Goal: Task Accomplishment & Management: Use online tool/utility

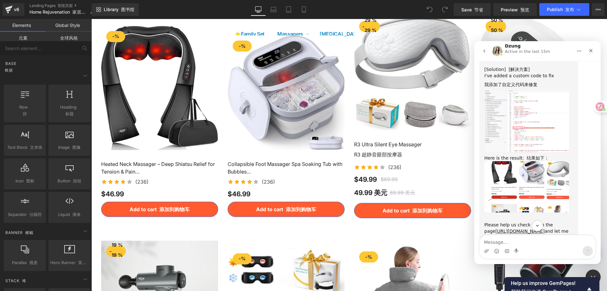
scroll to position [816, 0]
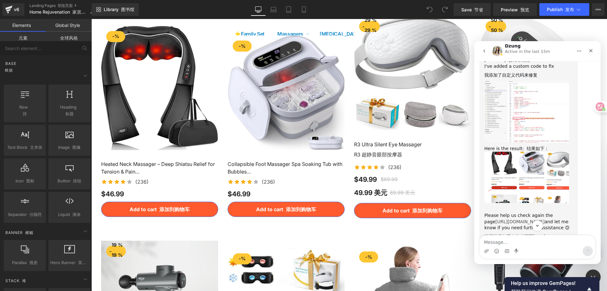
click at [539, 219] on link "[URL][DOMAIN_NAME]" at bounding box center [519, 221] width 49 height 5
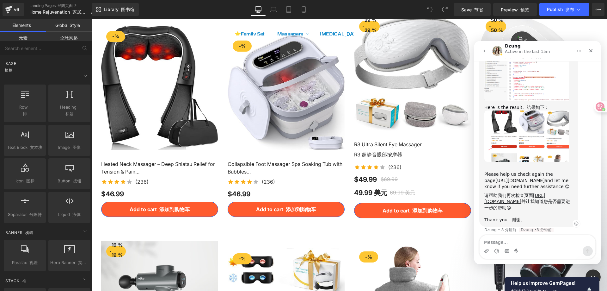
scroll to position [862, 0]
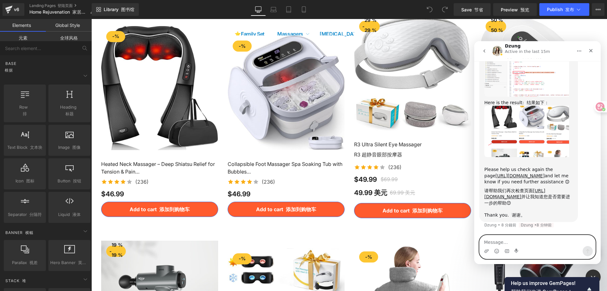
click at [543, 244] on textarea "Message…" at bounding box center [538, 240] width 116 height 11
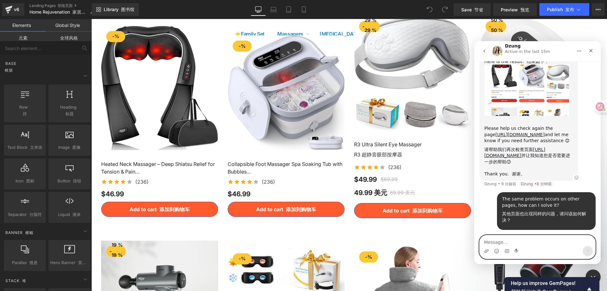
scroll to position [905, 0]
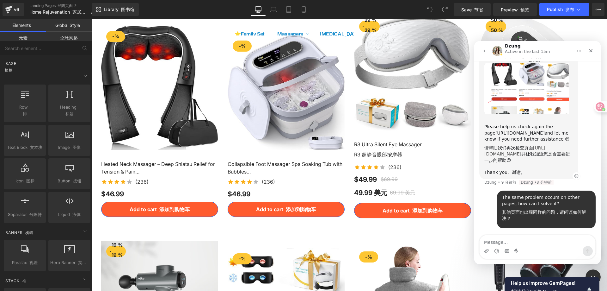
click at [536, 149] on link "[URL][DOMAIN_NAME]" at bounding box center [514, 150] width 61 height 11
click at [309, 187] on div at bounding box center [303, 136] width 607 height 272
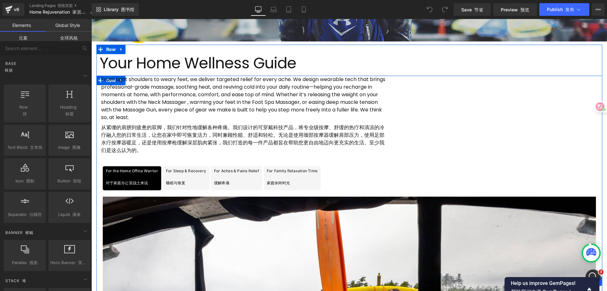
scroll to position [155, 0]
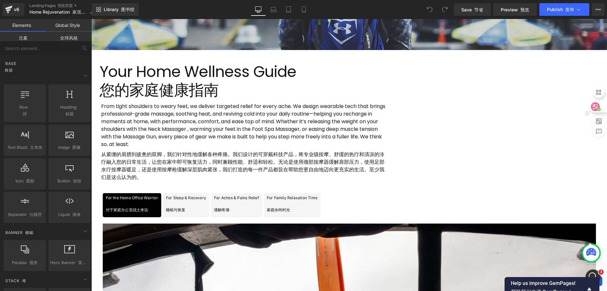
click at [600, 107] on div at bounding box center [597, 106] width 17 height 11
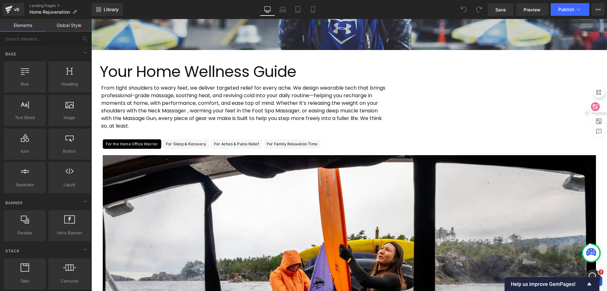
scroll to position [646, 0]
click at [581, 9] on icon at bounding box center [578, 9] width 6 height 6
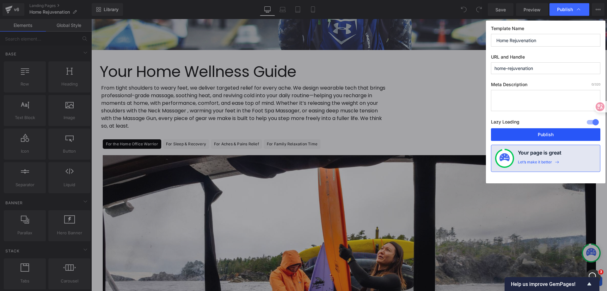
click at [535, 135] on button "Publish" at bounding box center [545, 134] width 109 height 13
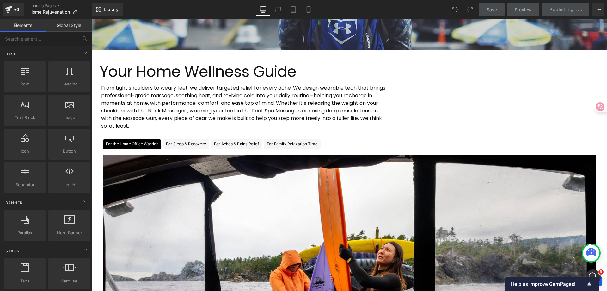
click at [424, 128] on div "From tight shoulders to weary feet, we deliver targeted relief for every ache. …" at bounding box center [349, 108] width 506 height 49
click at [594, 272] on div "開啟 Intercom Messenger" at bounding box center [592, 275] width 21 height 21
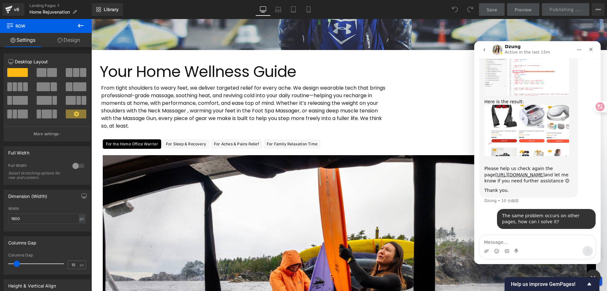
scroll to position [646, 0]
click at [519, 133] on img "Dzung 說…" at bounding box center [526, 129] width 85 height 51
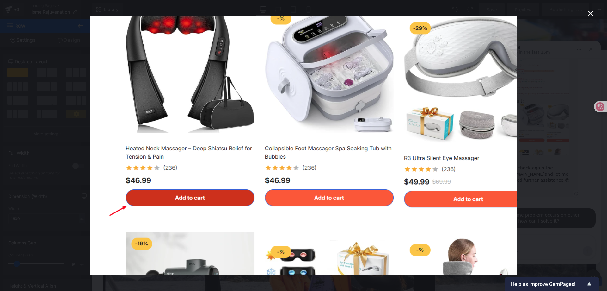
scroll to position [0, 0]
click at [589, 13] on icon "關閉" at bounding box center [591, 13] width 8 height 8
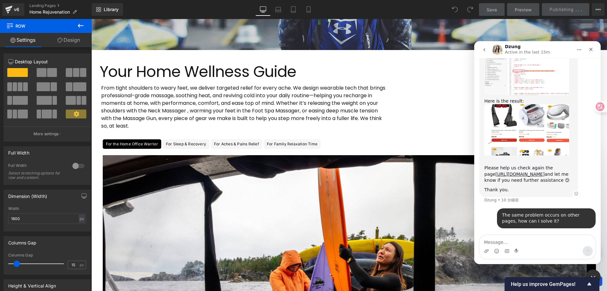
scroll to position [551, 0]
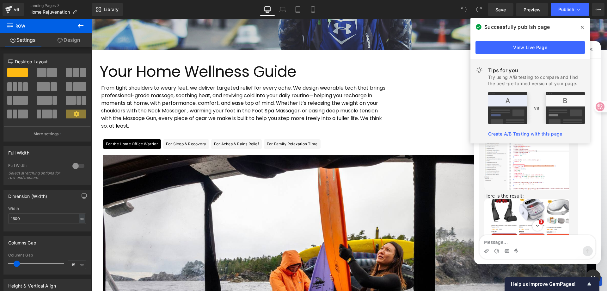
click at [582, 27] on icon at bounding box center [582, 27] width 3 height 3
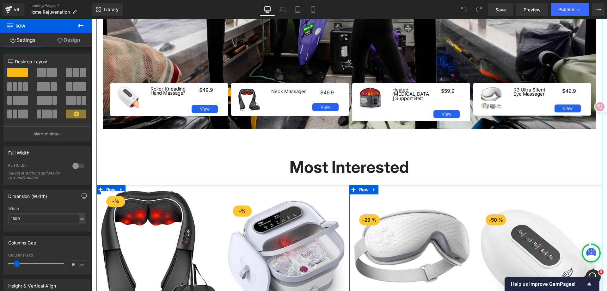
scroll to position [503, 0]
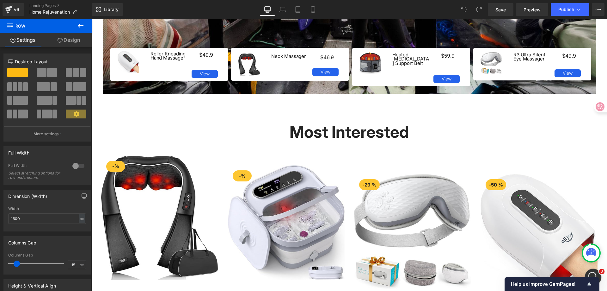
click at [594, 271] on div "開啟 Intercom Messenger" at bounding box center [592, 275] width 21 height 21
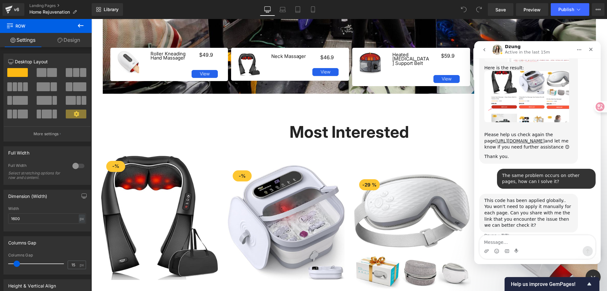
scroll to position [690, 0]
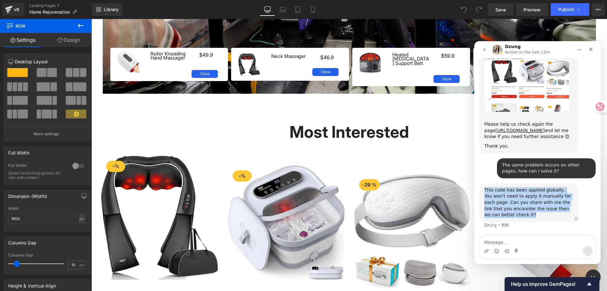
drag, startPoint x: 482, startPoint y: 187, endPoint x: 556, endPoint y: 212, distance: 78.1
click at [556, 212] on div "This code has been applied globally.. You won't need to apply it manually for e…" at bounding box center [528, 202] width 99 height 39
click at [542, 205] on div "This code has been applied globally.. You won't need to apply it manually for e…" at bounding box center [528, 202] width 89 height 31
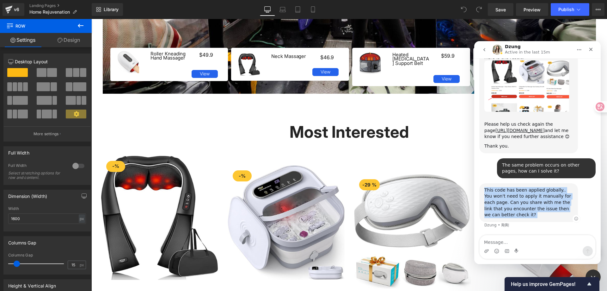
click at [543, 208] on div "This code has been applied globally.. You won't need to apply it manually for e…" at bounding box center [528, 202] width 89 height 31
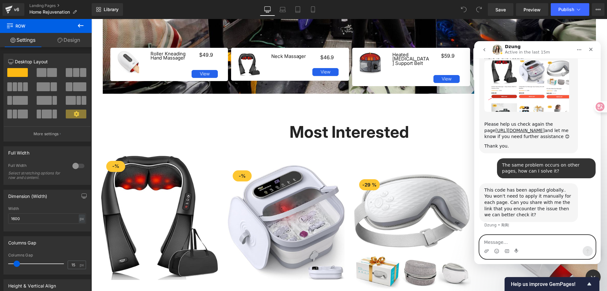
click at [540, 239] on textarea "Message…" at bounding box center [538, 240] width 116 height 11
click at [541, 237] on textarea "Message…" at bounding box center [538, 240] width 116 height 11
type textarea "Okay, Its Awsome!"
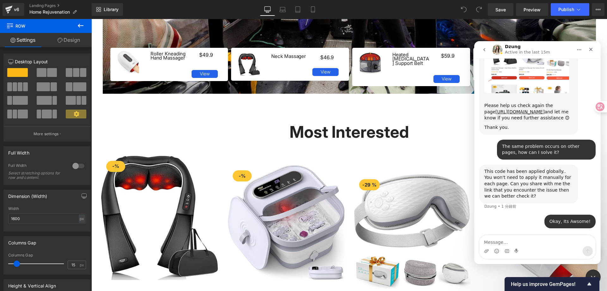
click at [249, 107] on div at bounding box center [303, 136] width 607 height 272
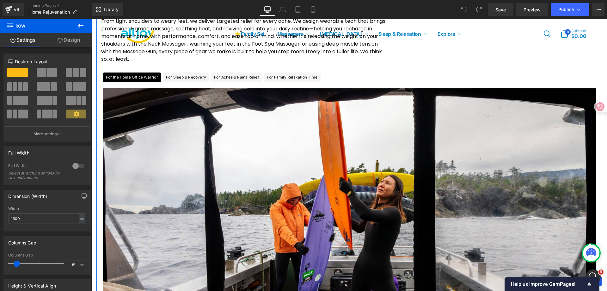
scroll to position [218, 0]
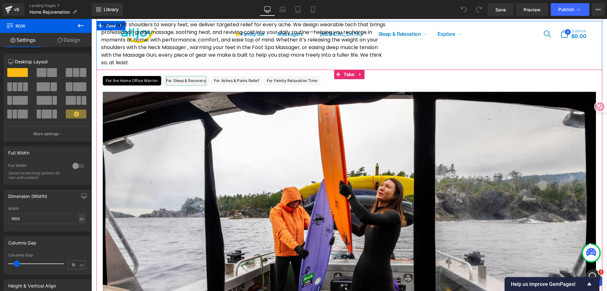
click at [187, 83] on div "For Sleep & Recovery" at bounding box center [186, 80] width 40 height 9
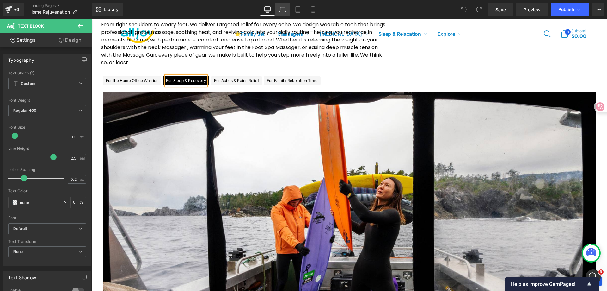
click at [285, 8] on icon at bounding box center [283, 9] width 6 height 6
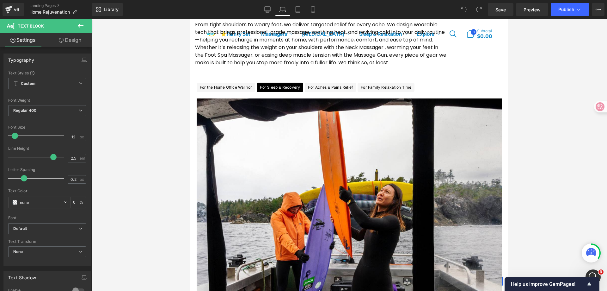
scroll to position [190, 0]
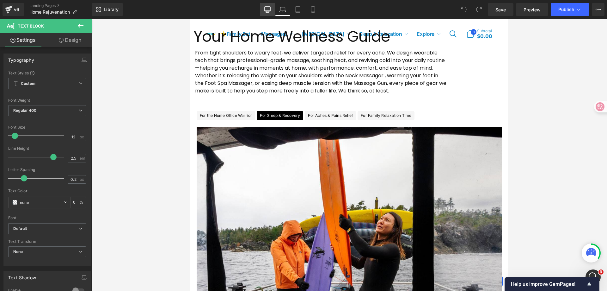
click at [273, 10] on link "Desktop" at bounding box center [267, 9] width 15 height 13
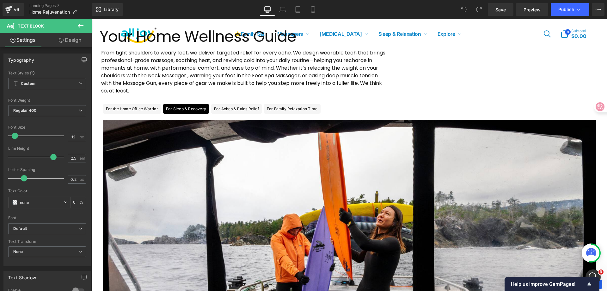
type input "0"
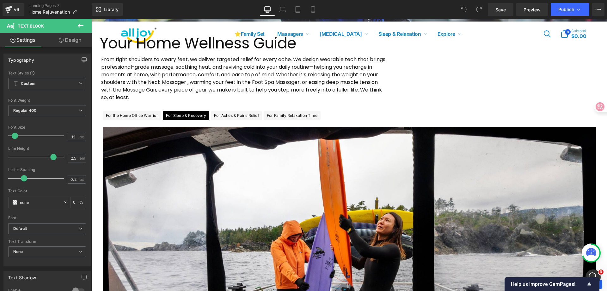
click at [270, 10] on icon at bounding box center [268, 10] width 6 height 0
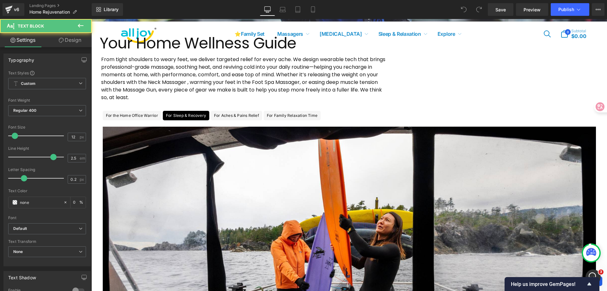
click at [150, 113] on div "For the Home Office Warrior" at bounding box center [132, 115] width 52 height 9
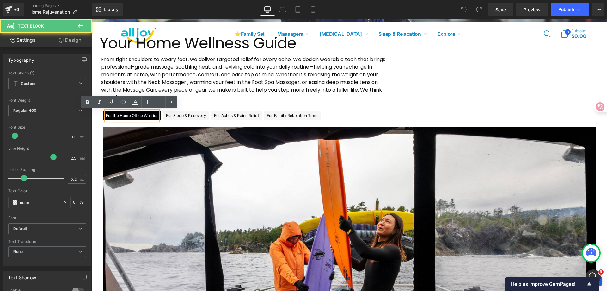
click at [188, 113] on div "For Sleep & Recovery" at bounding box center [186, 115] width 40 height 9
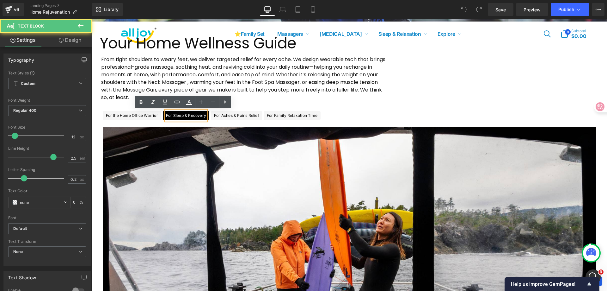
click at [228, 113] on div "For Aches & Pains Relief" at bounding box center [236, 115] width 45 height 9
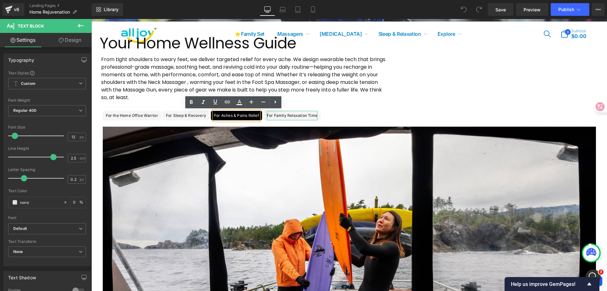
click at [289, 117] on div "For Family Relaxation Time" at bounding box center [292, 115] width 51 height 9
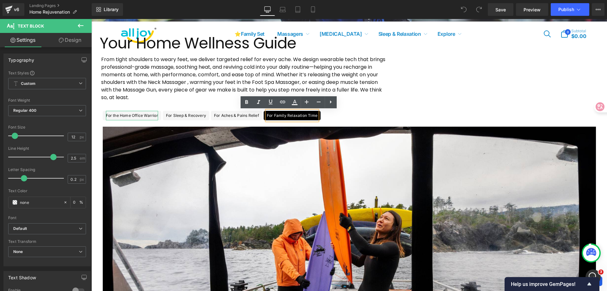
click at [144, 114] on div "For the Home Office Warrior" at bounding box center [132, 115] width 52 height 9
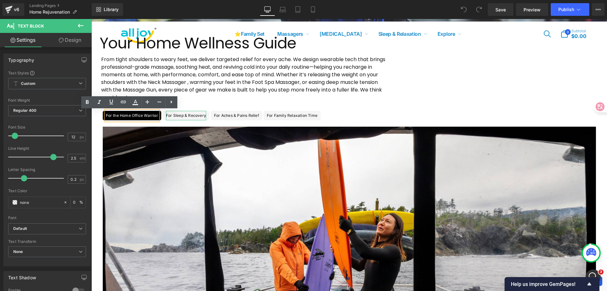
click at [172, 114] on div "For Sleep & Recovery" at bounding box center [186, 115] width 40 height 9
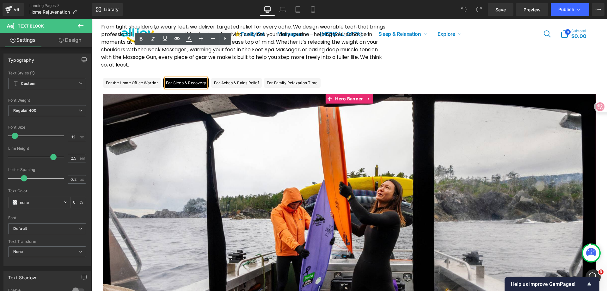
scroll to position [247, 0]
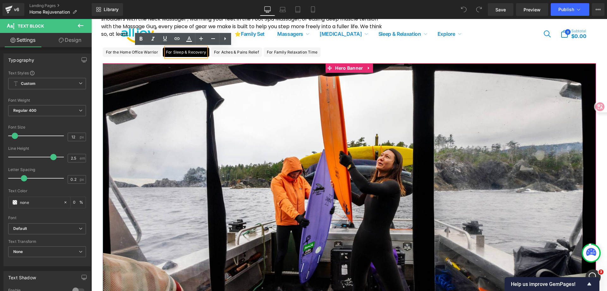
click at [166, 126] on div at bounding box center [349, 204] width 493 height 282
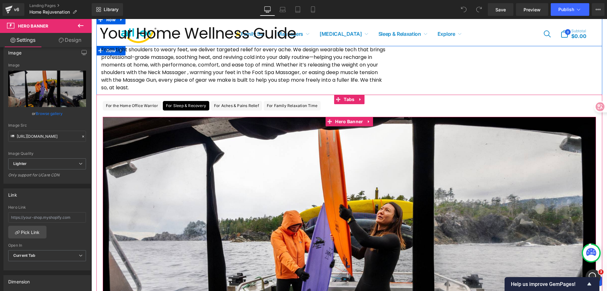
scroll to position [183, 0]
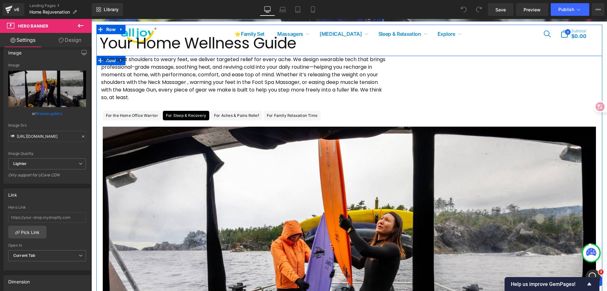
click at [130, 113] on div "For the Home Office Warrior" at bounding box center [132, 115] width 52 height 9
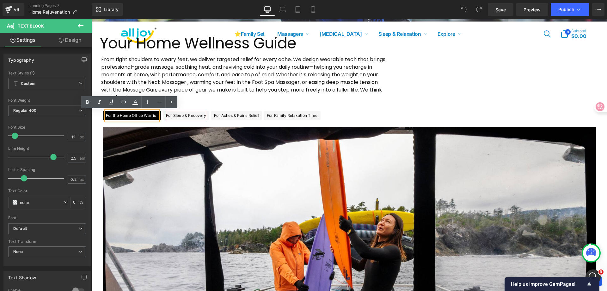
click at [176, 115] on div "For Sleep & Recovery" at bounding box center [186, 115] width 40 height 9
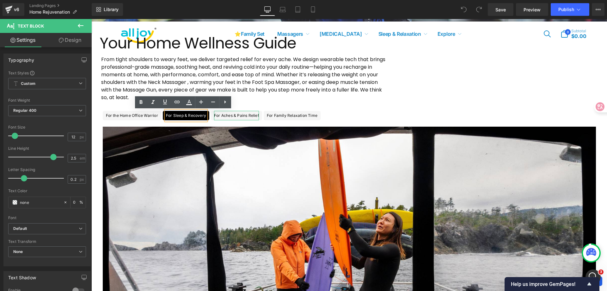
click at [223, 114] on div "For Aches & Pains Relief" at bounding box center [236, 115] width 45 height 9
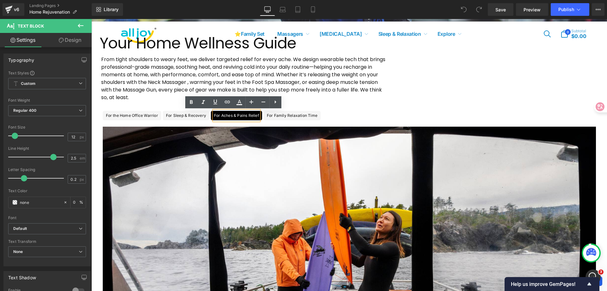
click at [91, 19] on div at bounding box center [91, 19] width 0 height 0
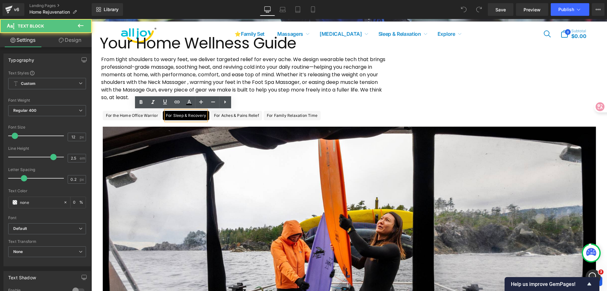
click at [230, 116] on div "For Aches & Pains Relief" at bounding box center [236, 115] width 45 height 9
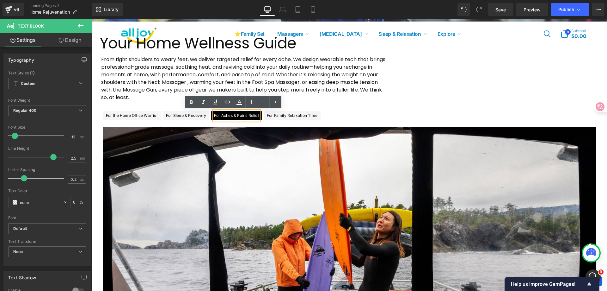
click at [264, 115] on span "For Family Relaxation Time Text Block" at bounding box center [292, 115] width 57 height 9
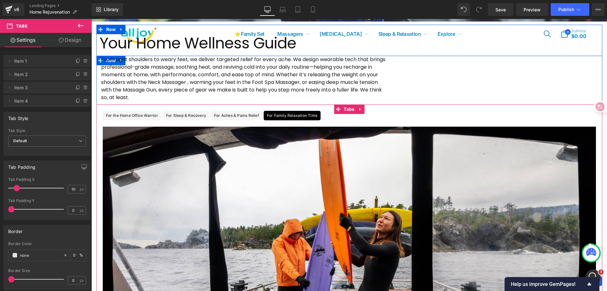
click at [91, 19] on div at bounding box center [91, 19] width 0 height 0
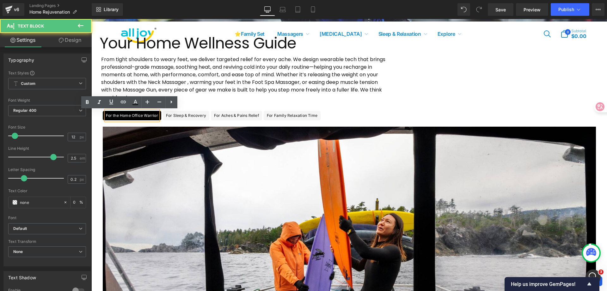
click at [223, 157] on div at bounding box center [349, 269] width 493 height 286
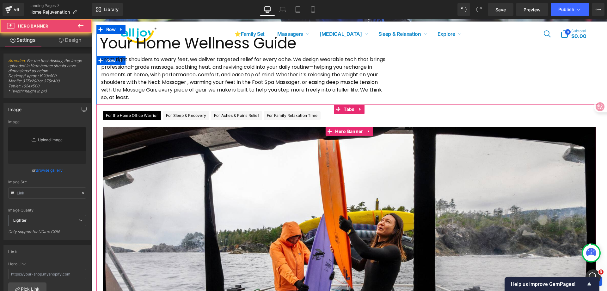
type input "https://ucarecdn.com/241576a3-944b-44a6-9198-cbd62809813b/-/format/auto/-/previ…"
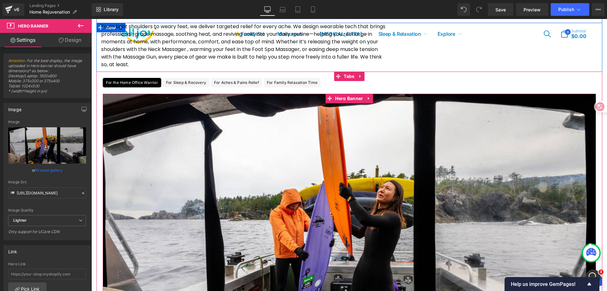
scroll to position [215, 0]
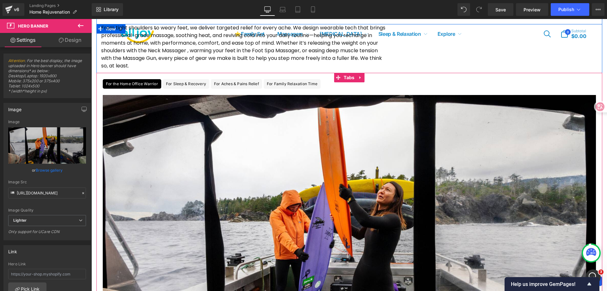
click at [202, 82] on div "For Sleep & Recovery Text Block" at bounding box center [186, 83] width 40 height 9
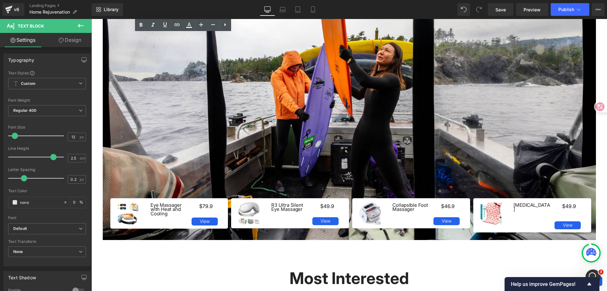
scroll to position [341, 0]
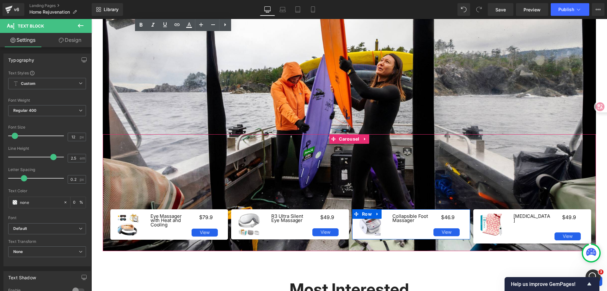
click at [352, 186] on div "Image Eye Massager with Heat and Cooling Heading View Button $79.9 Text Block R…" at bounding box center [349, 192] width 493 height 117
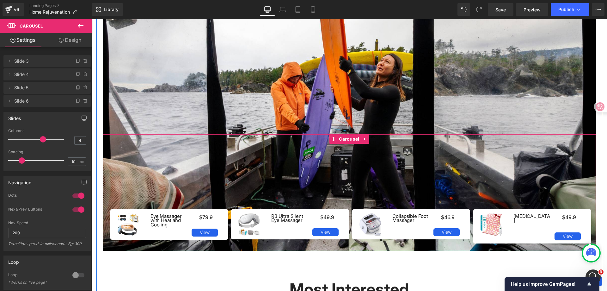
scroll to position [247, 0]
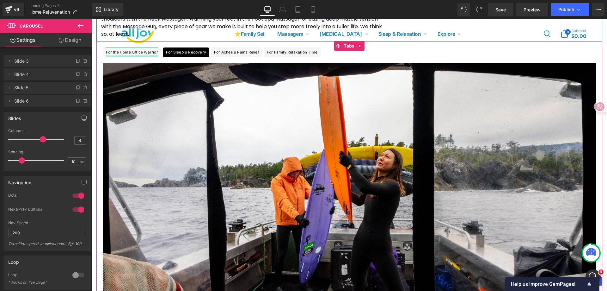
click at [151, 55] on div at bounding box center [132, 56] width 52 height 2
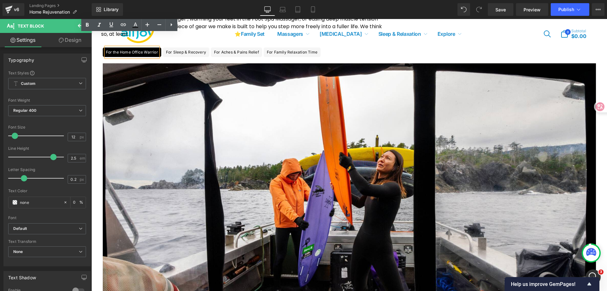
scroll to position [405, 0]
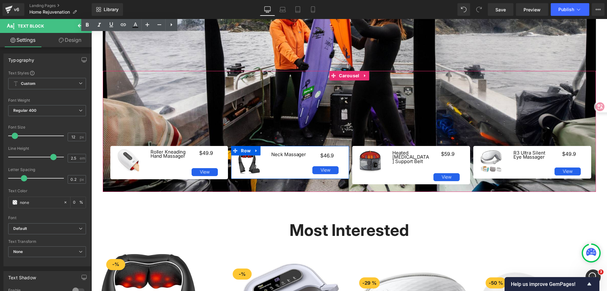
click at [272, 174] on div "Neck Massager Heading View Button" at bounding box center [289, 162] width 39 height 22
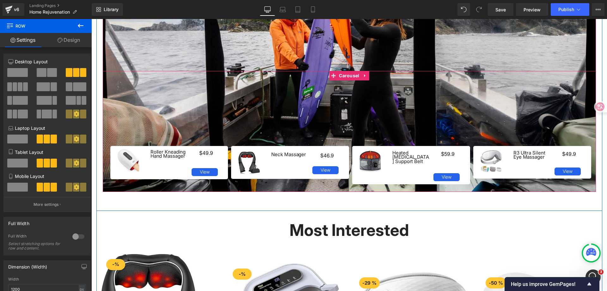
click at [348, 174] on div "Image Roller Kneading Hand Massager Heading View Button $49.9 Text Block Row Im…" at bounding box center [352, 165] width 484 height 38
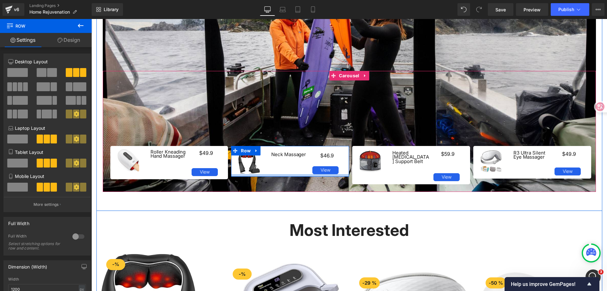
click at [337, 175] on div at bounding box center [290, 175] width 118 height 3
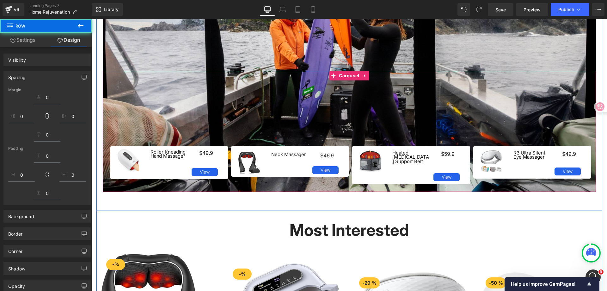
click at [184, 176] on div "Image Roller Kneading Hand Massager Heading View Button $49.9 Text Block Row" at bounding box center [169, 162] width 118 height 33
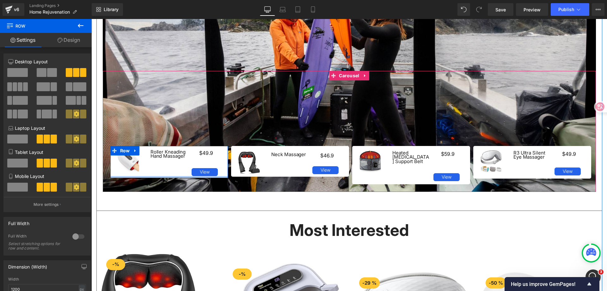
click at [185, 176] on div at bounding box center [169, 177] width 118 height 2
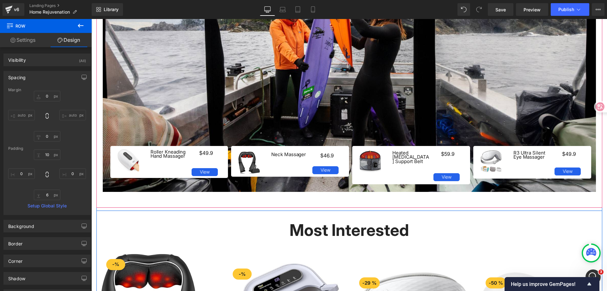
click at [398, 175] on div "Heated Lumbar Support Belt Heading View Button" at bounding box center [410, 165] width 39 height 31
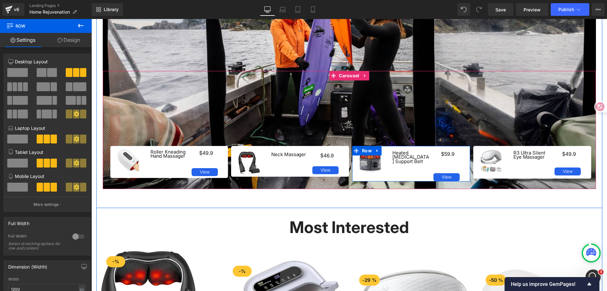
click at [398, 181] on div at bounding box center [411, 181] width 118 height 0
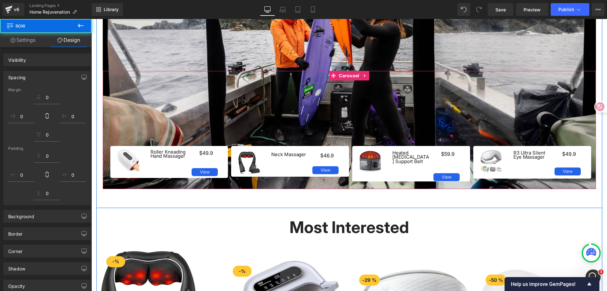
click at [478, 176] on div "Image R3 Ultra Silent Eye Massager Heading View Button $49.9 Text Block Row" at bounding box center [532, 162] width 118 height 33
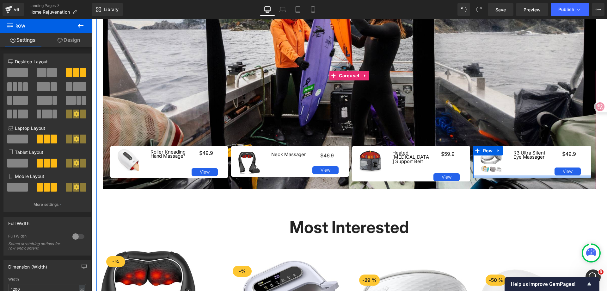
click at [501, 177] on div at bounding box center [532, 176] width 118 height 3
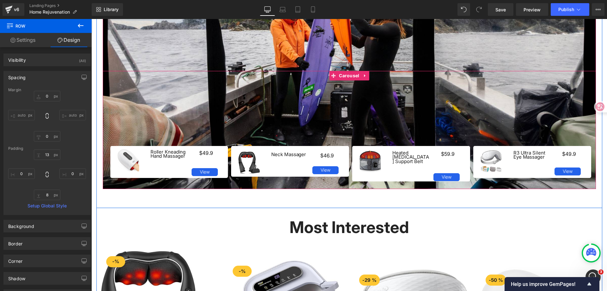
click at [402, 170] on div "Heated Lumbar Support Belt Heading" at bounding box center [410, 159] width 37 height 29
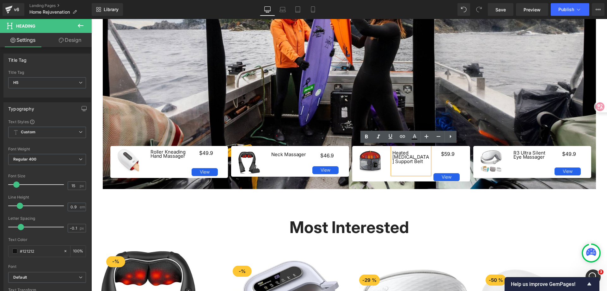
click at [395, 175] on div "Heated Lumbar Support Belt Heading View Button" at bounding box center [410, 165] width 39 height 31
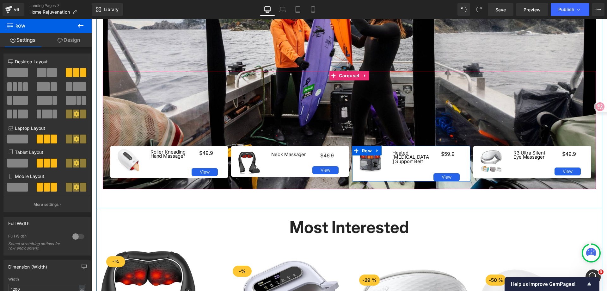
click at [430, 164] on div "Image Heated Lumbar Support Belt Heading View Button $59.9 Text Block Row" at bounding box center [411, 163] width 118 height 35
click at [409, 173] on div "Heated Lumbar Support Belt Heading View Button" at bounding box center [410, 165] width 39 height 31
click at [387, 181] on div at bounding box center [411, 181] width 118 height 1
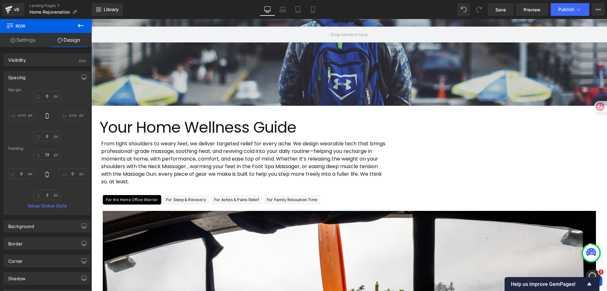
scroll to position [89, 0]
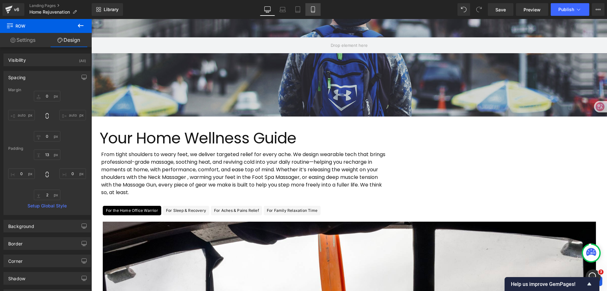
click at [313, 9] on icon at bounding box center [313, 9] width 6 height 6
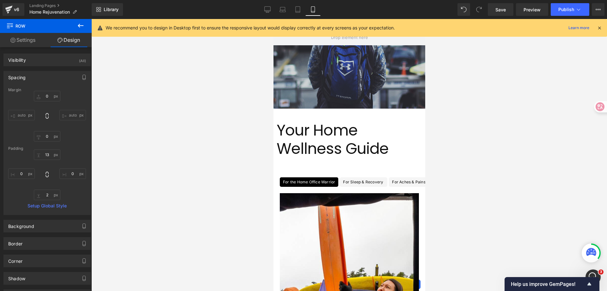
type input "0"
type input "13"
type input "0"
type input "2"
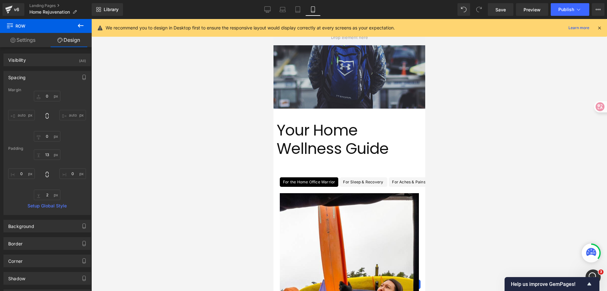
type input "0"
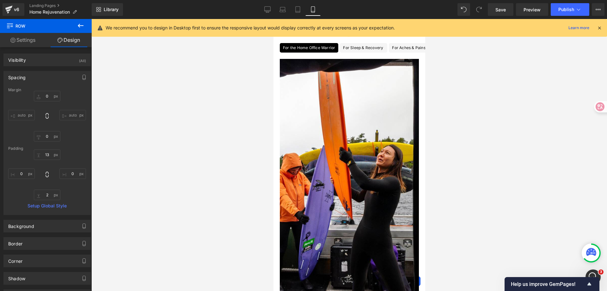
scroll to position [190, 0]
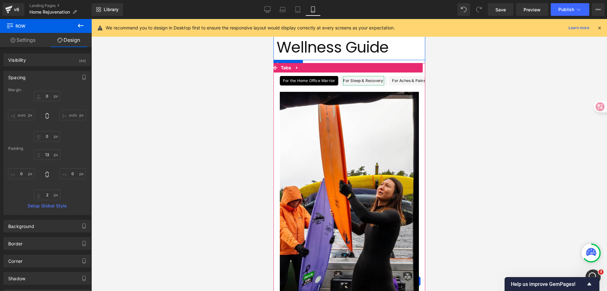
click at [358, 79] on div "For Sleep & Recovery" at bounding box center [363, 80] width 41 height 9
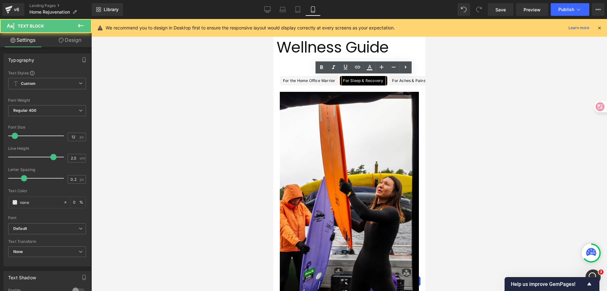
click at [403, 82] on div "For Aches & Pains Relief" at bounding box center [414, 80] width 45 height 9
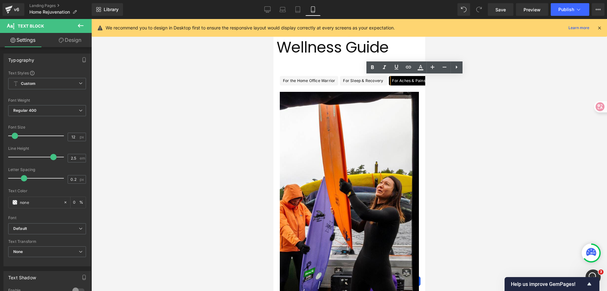
click at [317, 82] on div "For the Home Office Warrior" at bounding box center [309, 80] width 52 height 9
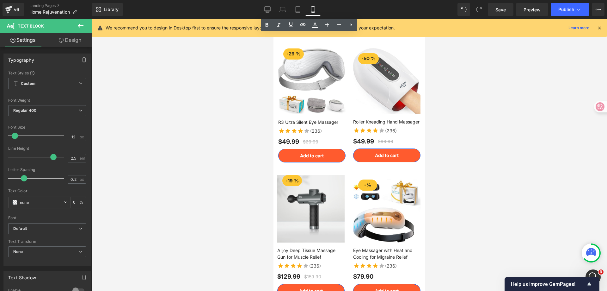
scroll to position [727, 0]
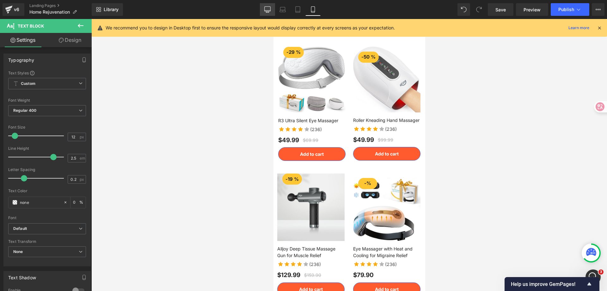
drag, startPoint x: 266, startPoint y: 7, endPoint x: 341, endPoint y: 95, distance: 115.3
click at [266, 7] on icon at bounding box center [267, 9] width 6 height 6
type input "0"
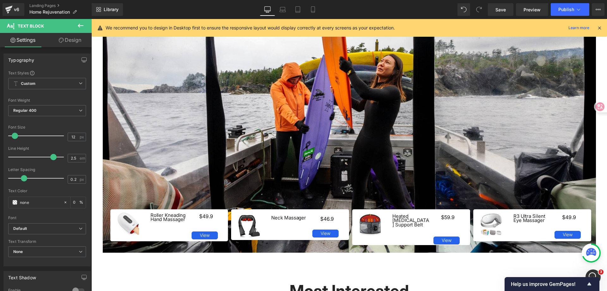
scroll to position [594, 0]
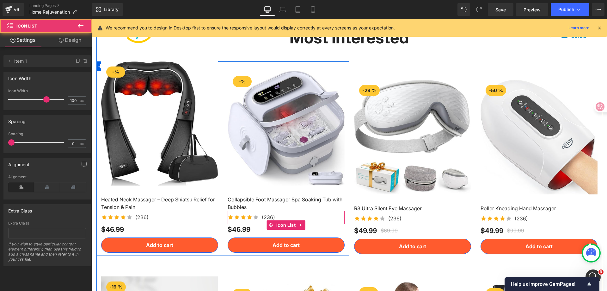
click at [285, 213] on div "Icon Icon Icon Icon Icon Icon List Hoz (236) Text Block" at bounding box center [286, 217] width 117 height 8
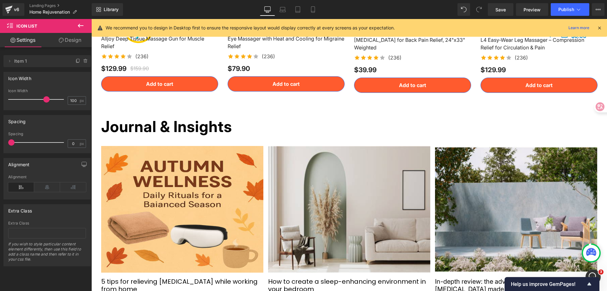
scroll to position [1037, 0]
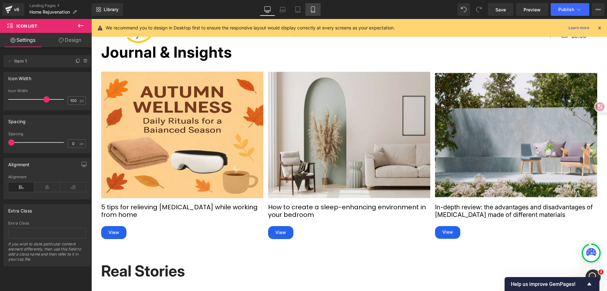
click at [315, 10] on icon at bounding box center [312, 10] width 3 height 6
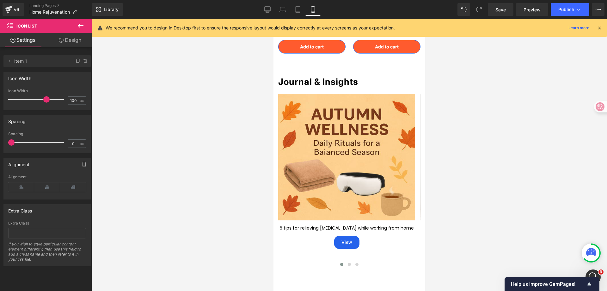
scroll to position [1271, 0]
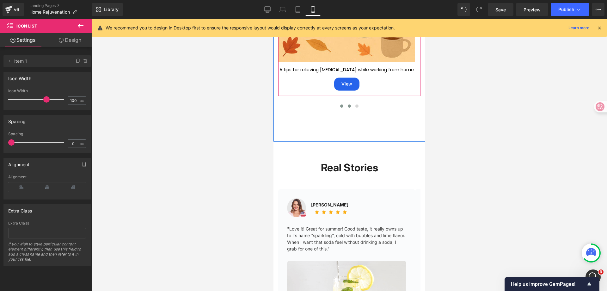
click at [345, 103] on button at bounding box center [349, 106] width 8 height 6
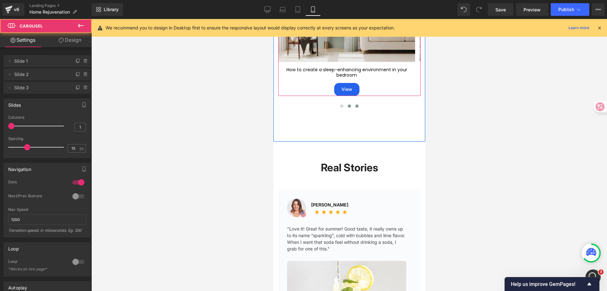
click at [355, 104] on span at bounding box center [356, 105] width 3 height 3
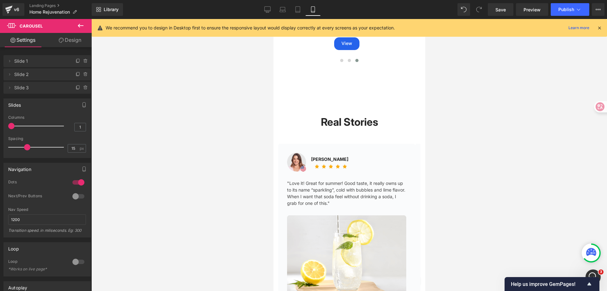
scroll to position [1303, 0]
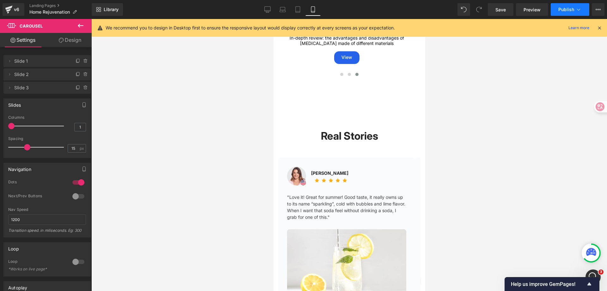
click at [576, 9] on icon at bounding box center [578, 9] width 6 height 6
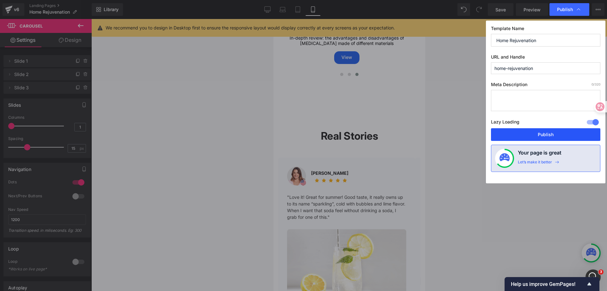
click at [556, 134] on button "Publish" at bounding box center [545, 134] width 109 height 13
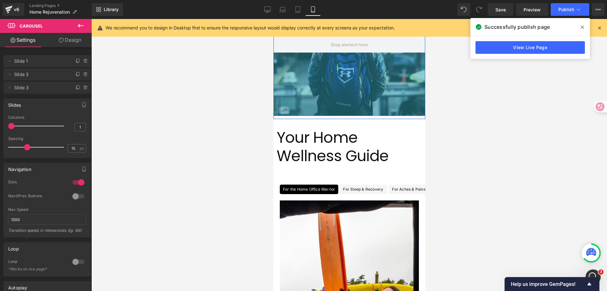
scroll to position [158, 0]
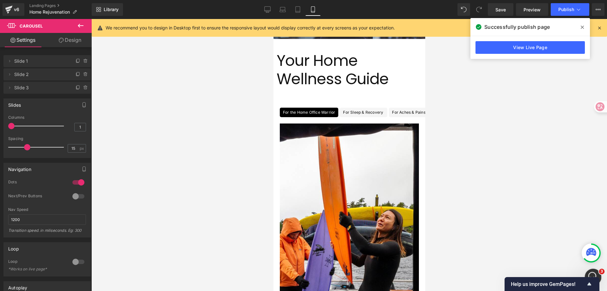
click at [593, 271] on div "開啟 Intercom Messenger" at bounding box center [592, 275] width 21 height 21
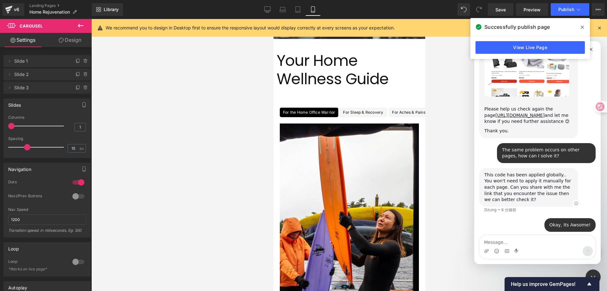
scroll to position [709, 0]
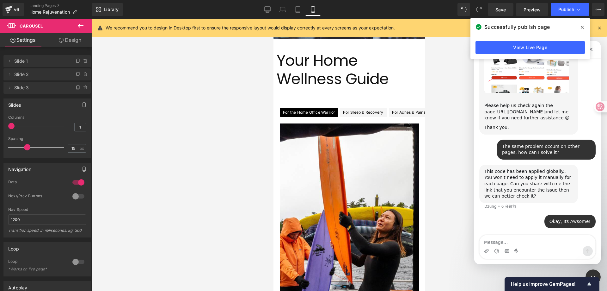
click at [521, 216] on div "Okay, Its Awsome! ALL • 4 分鐘前" at bounding box center [537, 225] width 116 height 22
click at [508, 239] on textarea "Message…" at bounding box center [538, 240] width 116 height 11
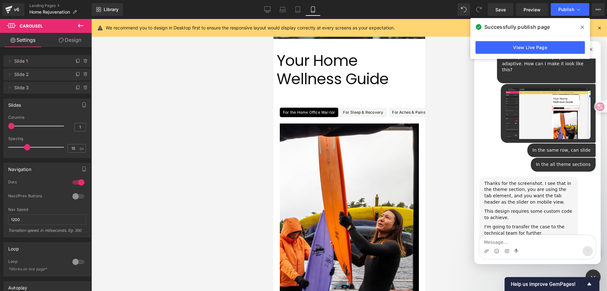
scroll to position [1007, 0]
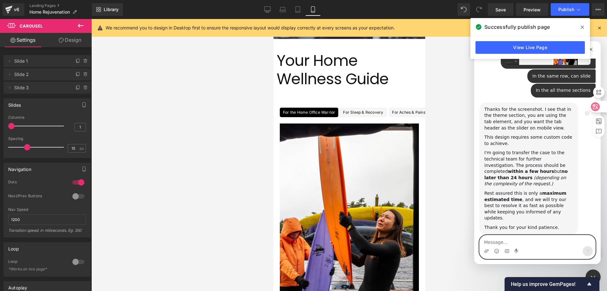
click at [598, 108] on icon at bounding box center [595, 106] width 6 height 6
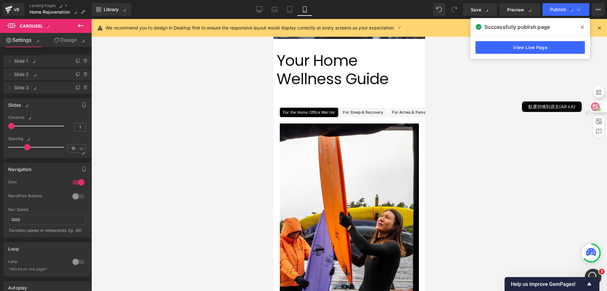
click at [599, 272] on span "3" at bounding box center [602, 271] width 6 height 6
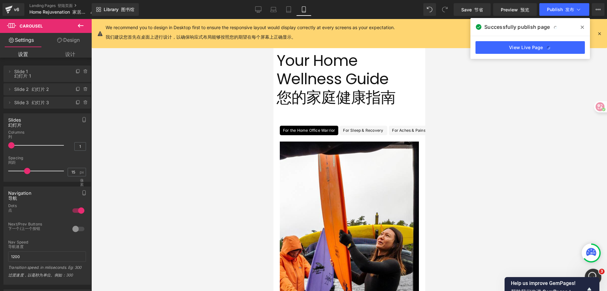
scroll to position [1051, 0]
click at [599, 270] on div "開啟 Intercom Messenger" at bounding box center [592, 275] width 21 height 21
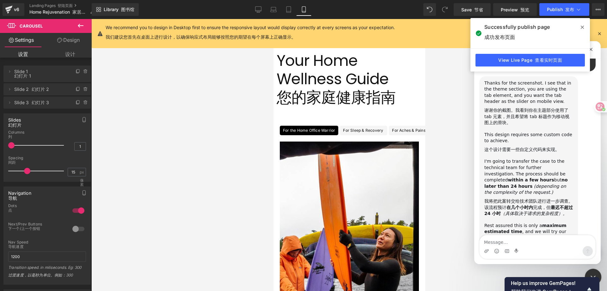
click at [581, 29] on icon at bounding box center [582, 27] width 3 height 5
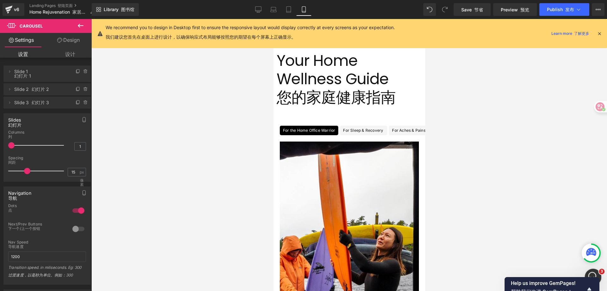
scroll to position [1521, 0]
click at [590, 267] on div at bounding box center [349, 155] width 516 height 272
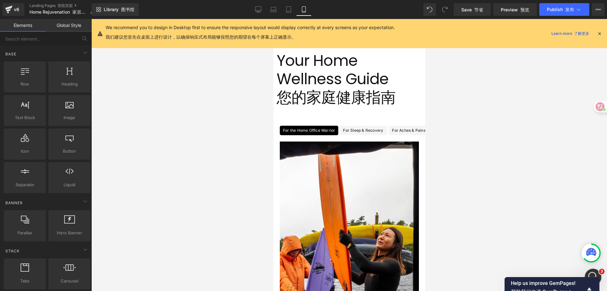
click at [589, 268] on div "開啟 Intercom Messenger" at bounding box center [592, 275] width 21 height 21
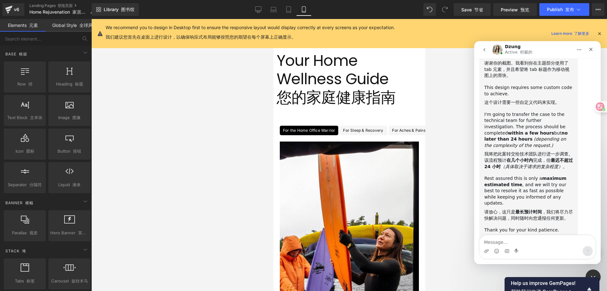
scroll to position [1141, 0]
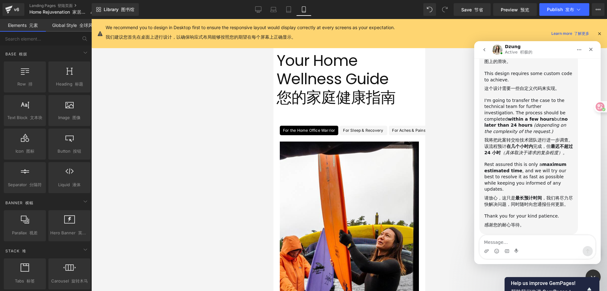
click at [536, 242] on textarea "Message…" at bounding box center [538, 240] width 116 height 11
type textarea "Okay.thank you very much!!!"
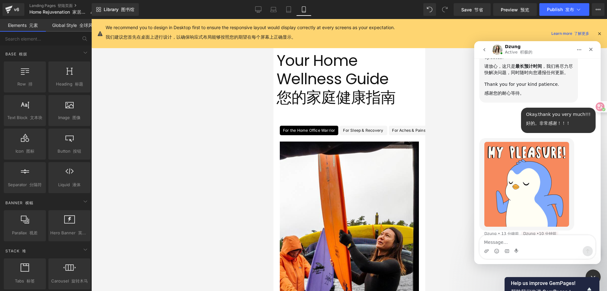
scroll to position [1268, 0]
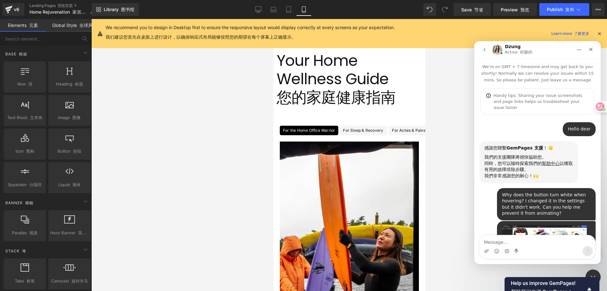
scroll to position [1268, 0]
